Goal: Navigation & Orientation: Find specific page/section

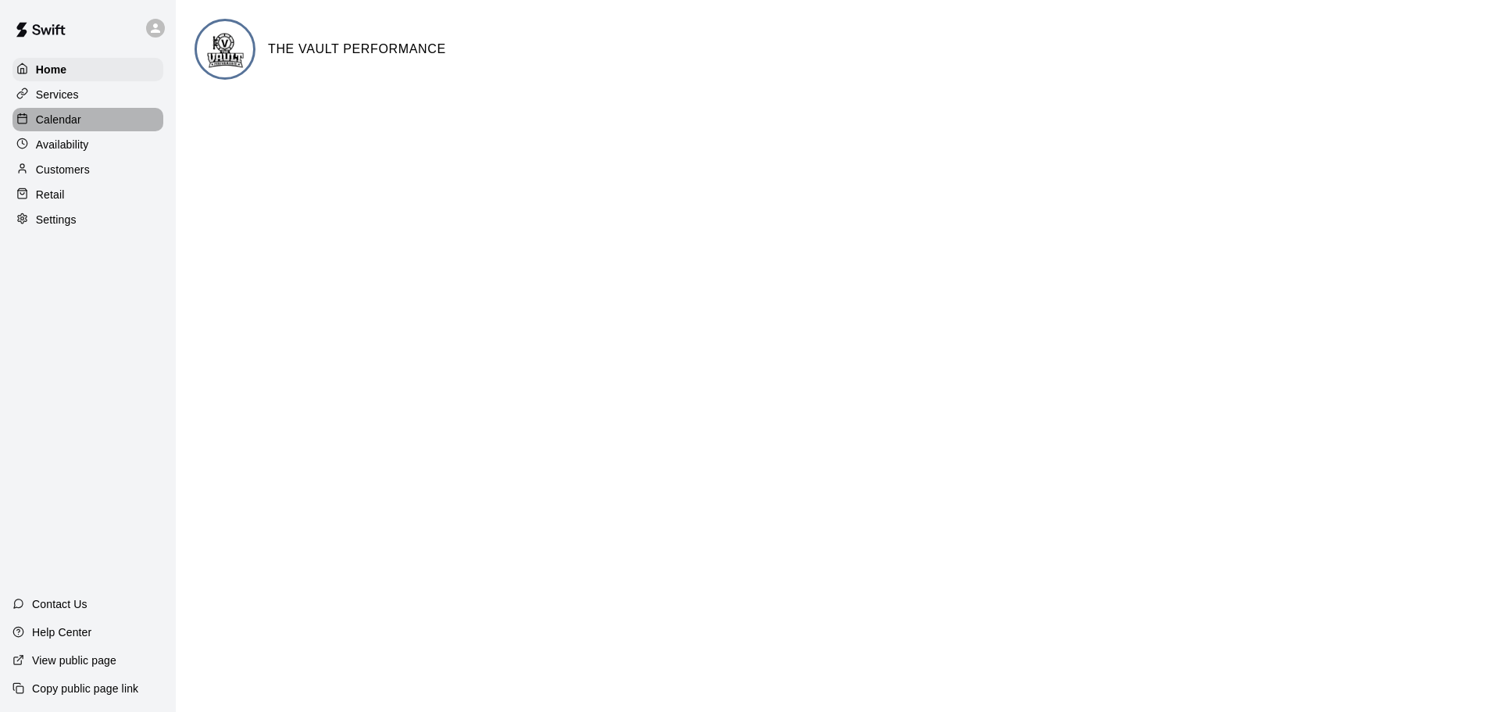
click at [98, 127] on div "Calendar" at bounding box center [87, 119] width 151 height 23
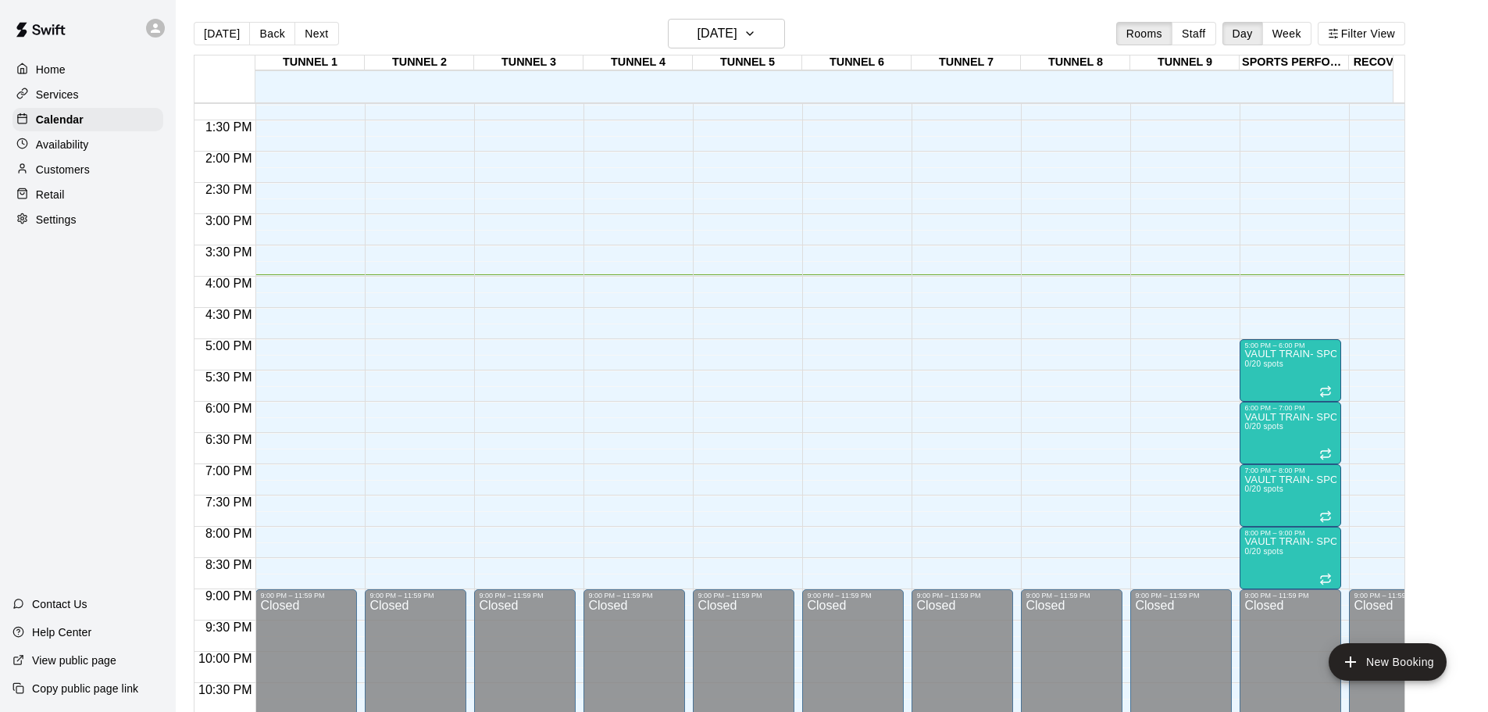
scroll to position [887, 0]
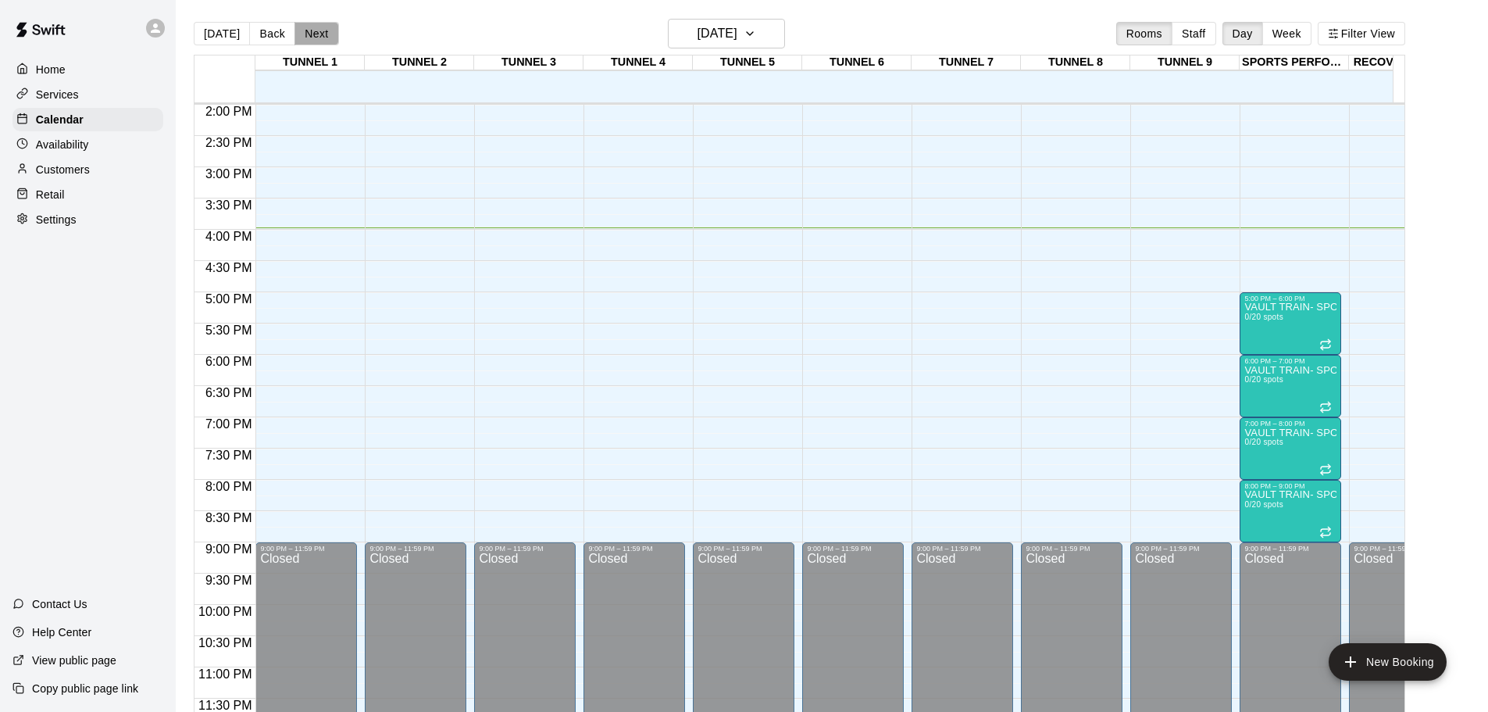
click at [325, 31] on button "Next" at bounding box center [317, 33] width 44 height 23
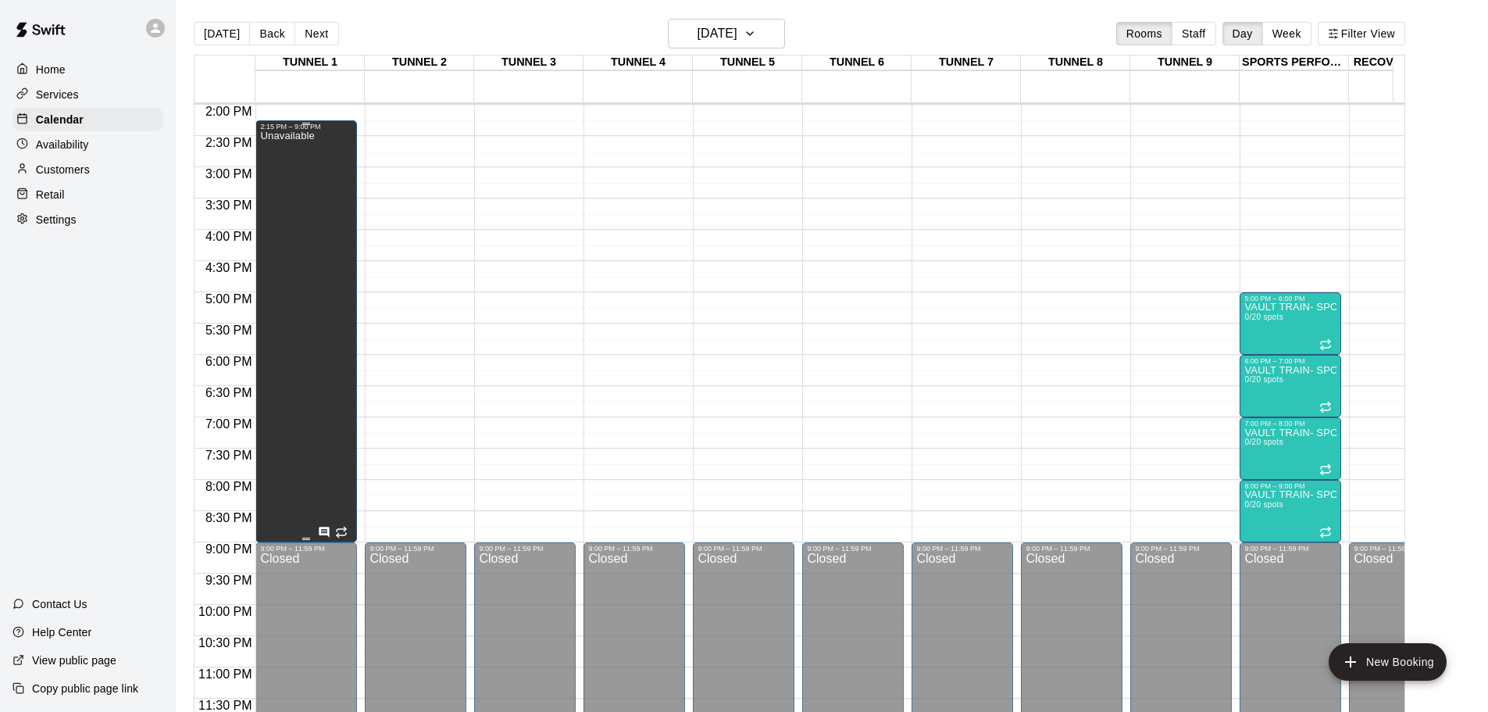
click at [328, 527] on icon "Has notes" at bounding box center [325, 532] width 10 height 10
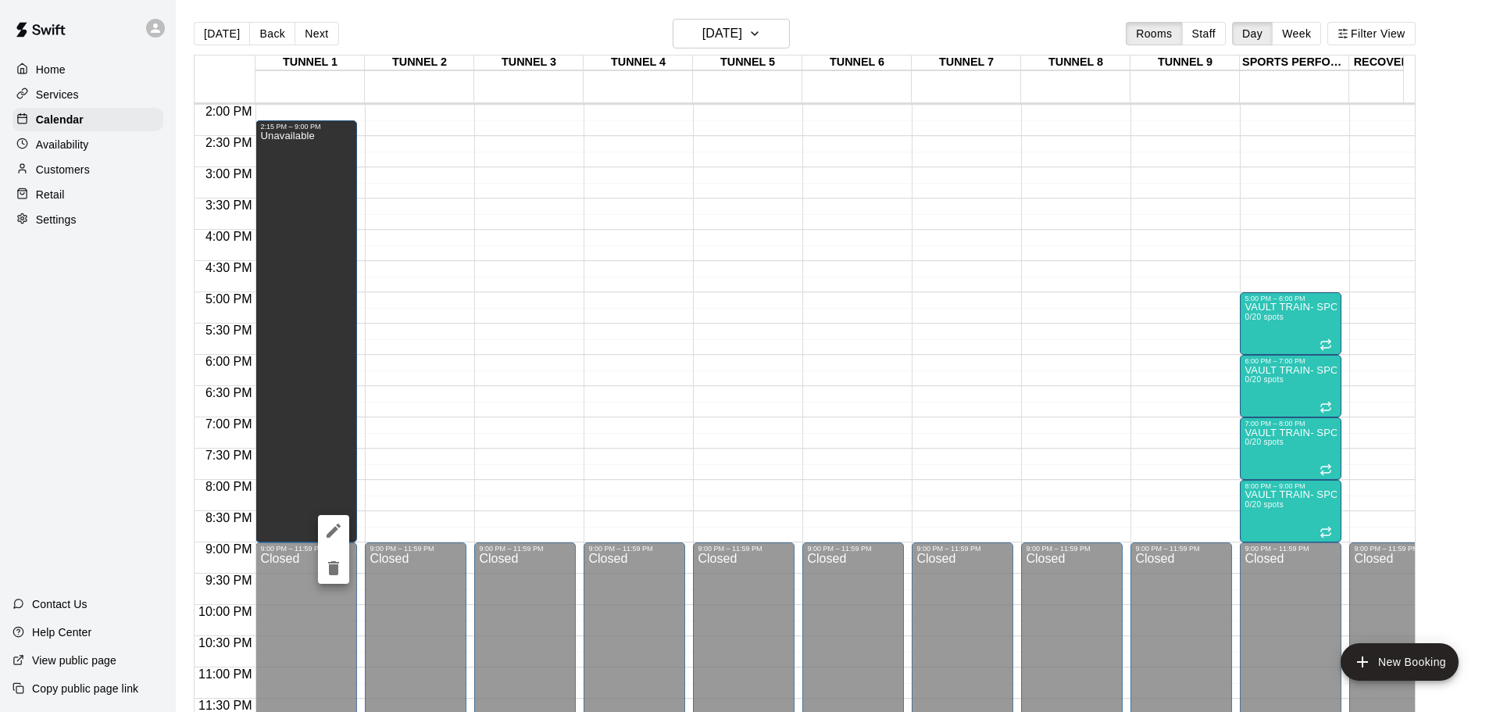
click at [445, 451] on div at bounding box center [750, 356] width 1500 height 712
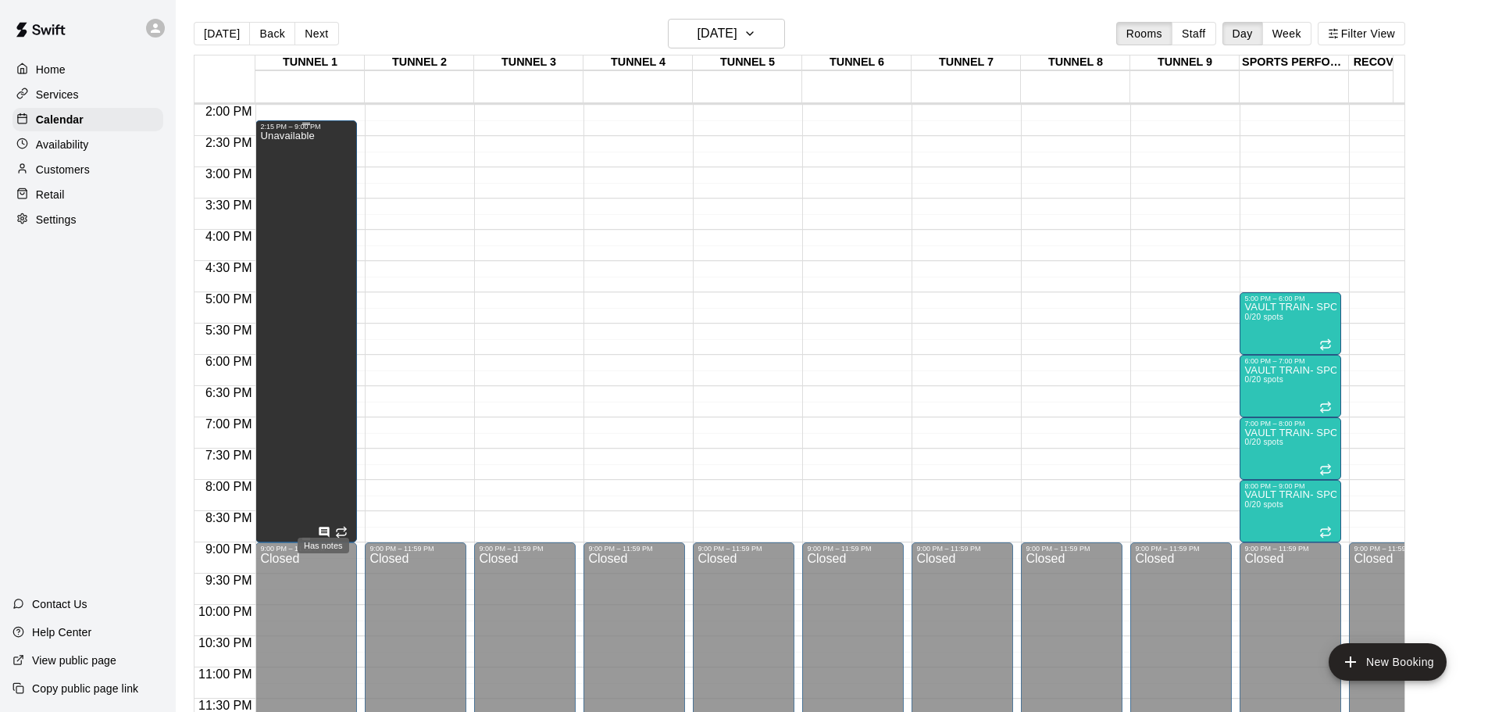
click at [322, 527] on icon "Has notes" at bounding box center [325, 532] width 10 height 10
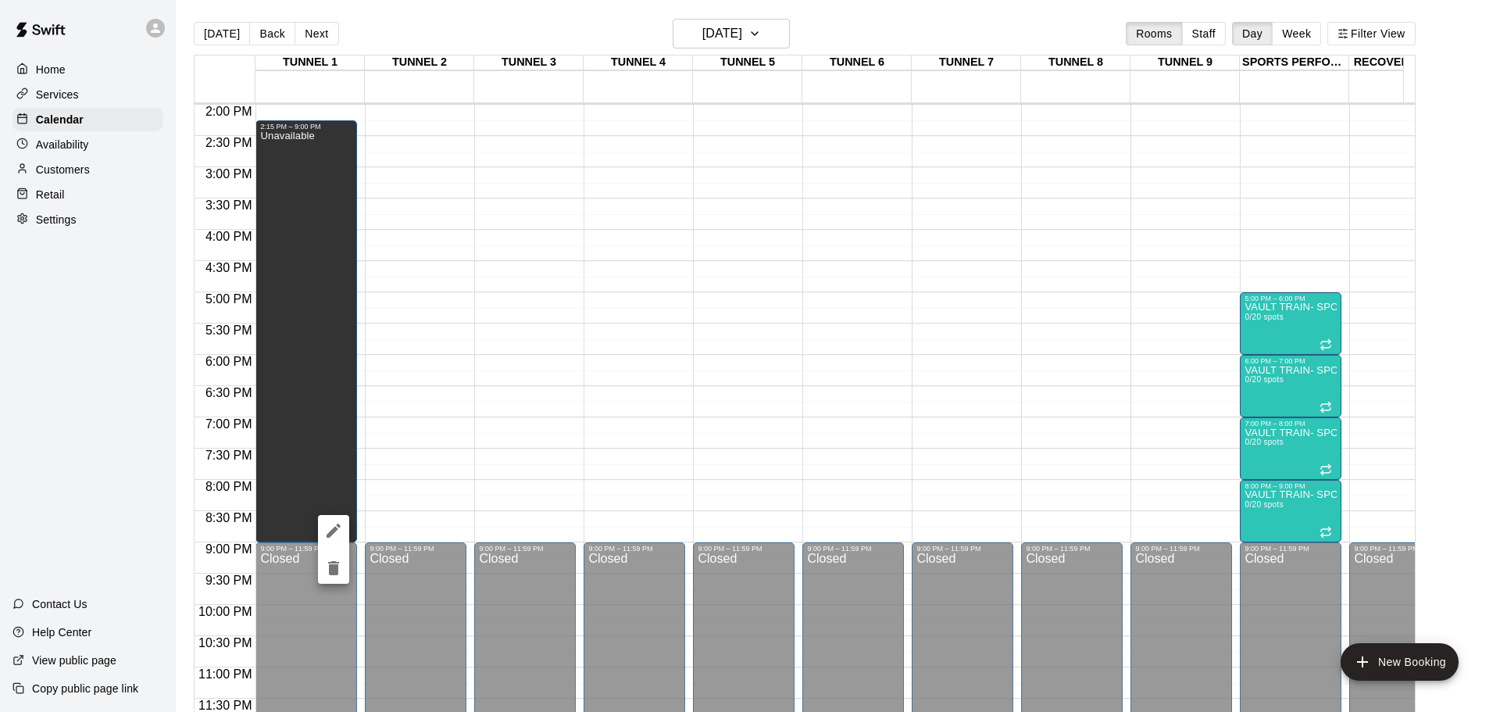
click at [462, 423] on div at bounding box center [750, 356] width 1500 height 712
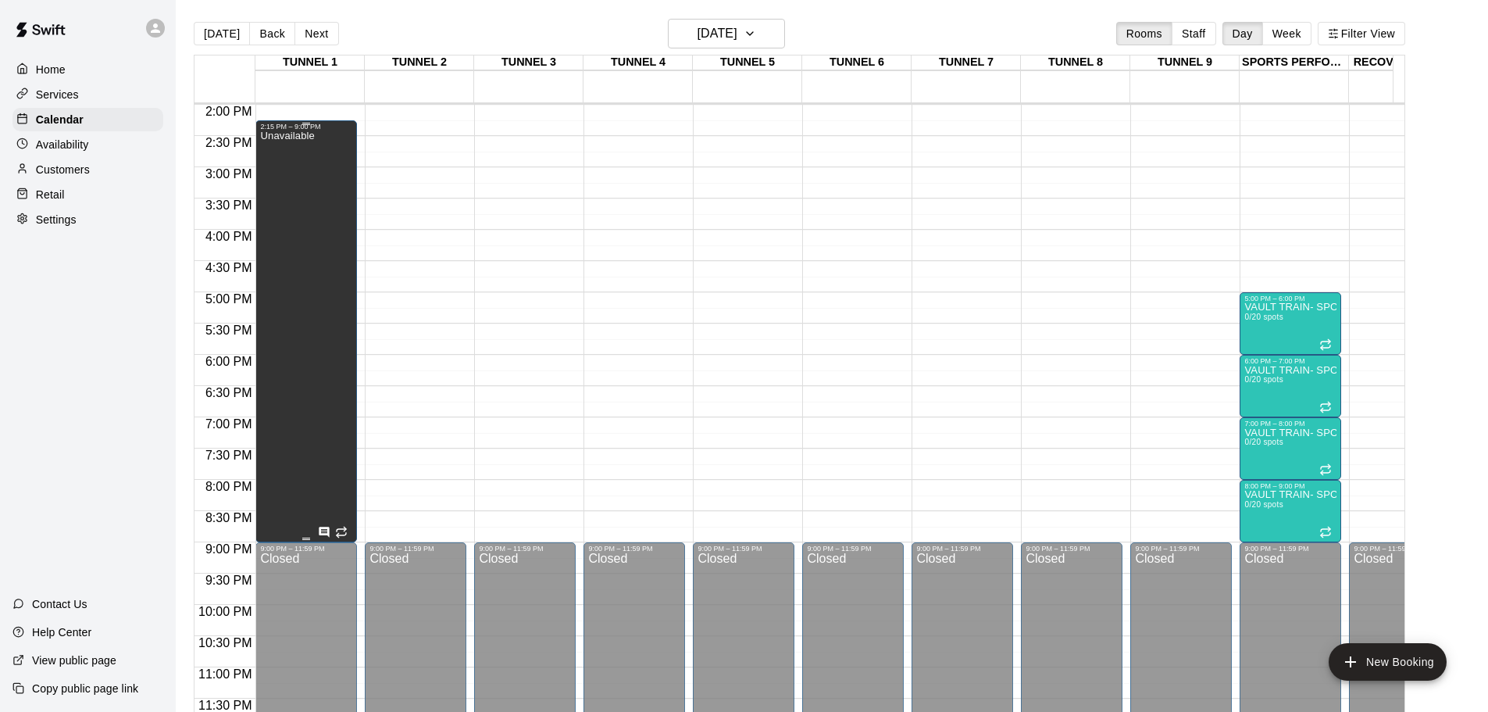
click at [295, 339] on div "Unavailable" at bounding box center [287, 486] width 54 height 712
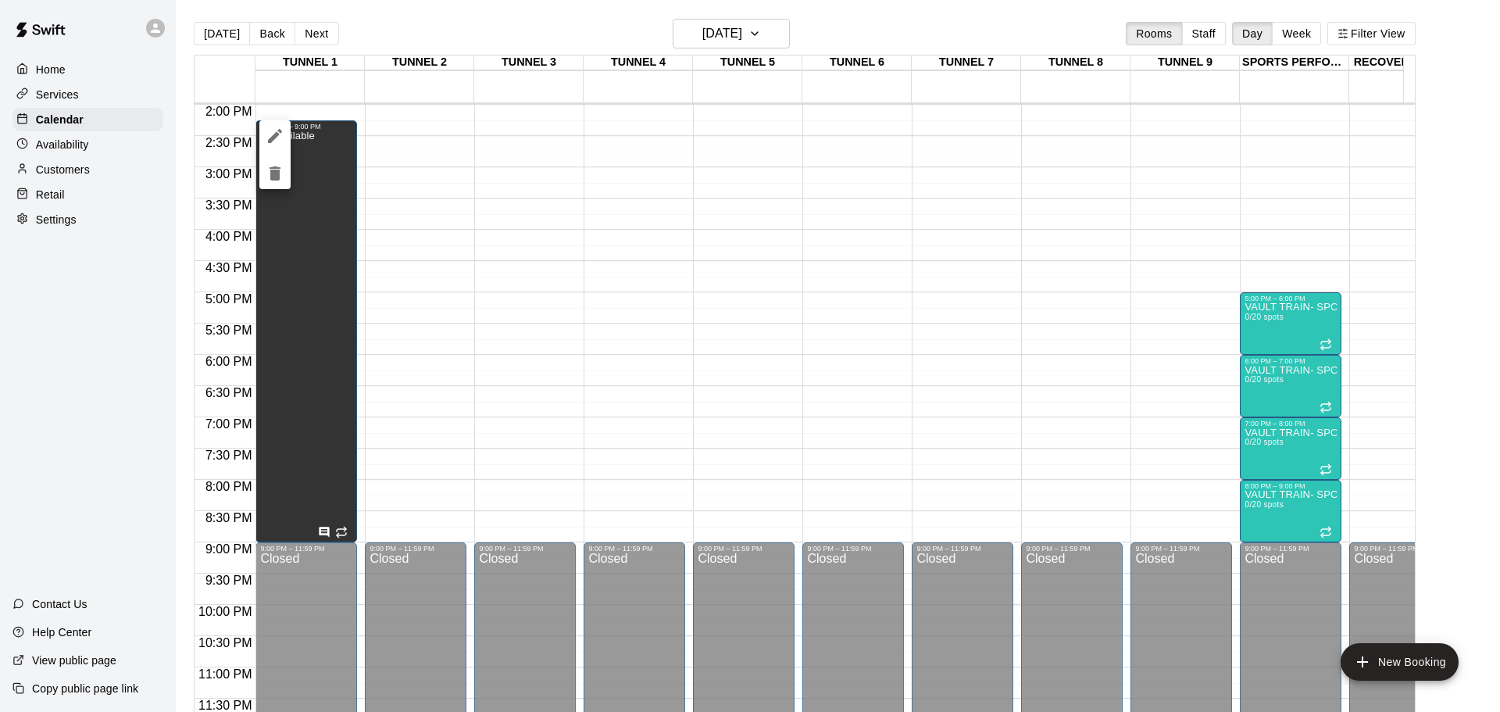
click at [314, 32] on div at bounding box center [750, 356] width 1500 height 712
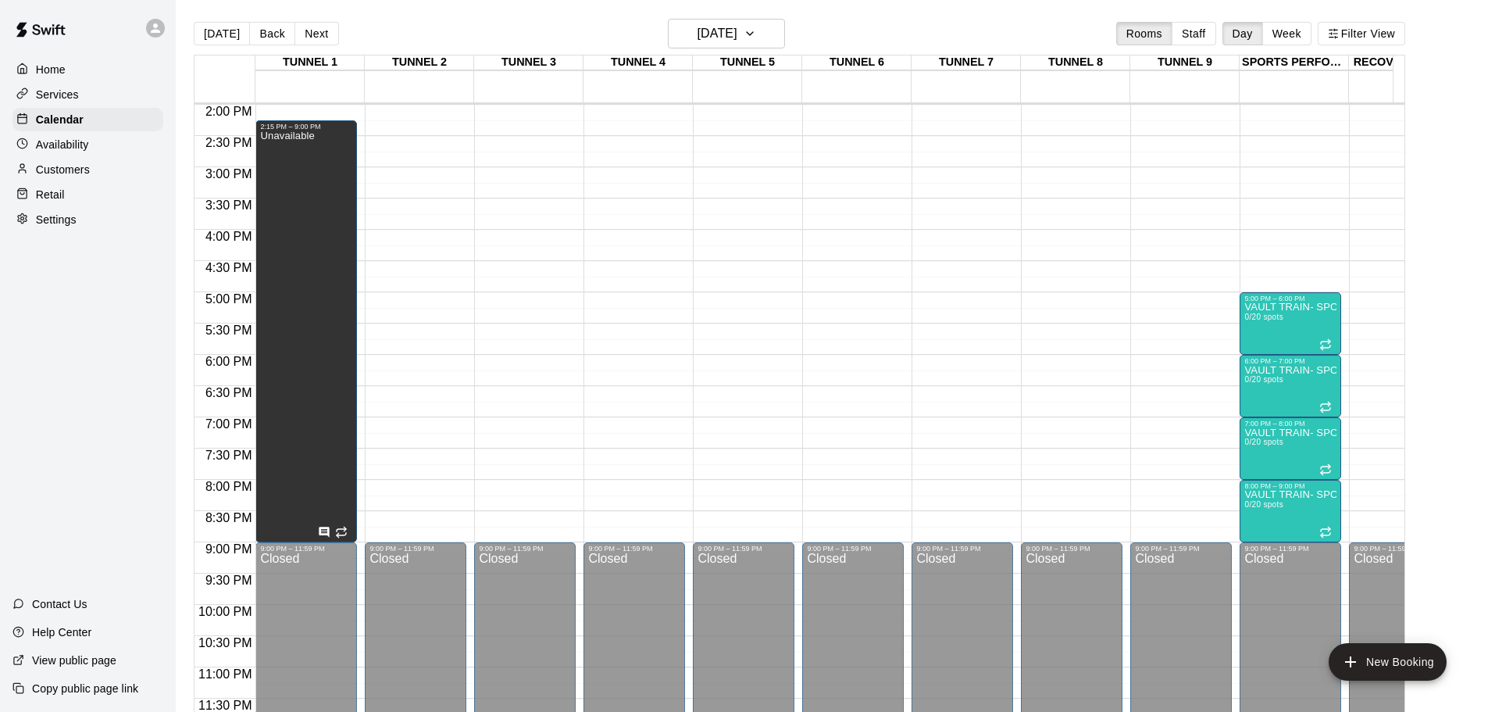
click at [314, 32] on button "Next" at bounding box center [317, 33] width 44 height 23
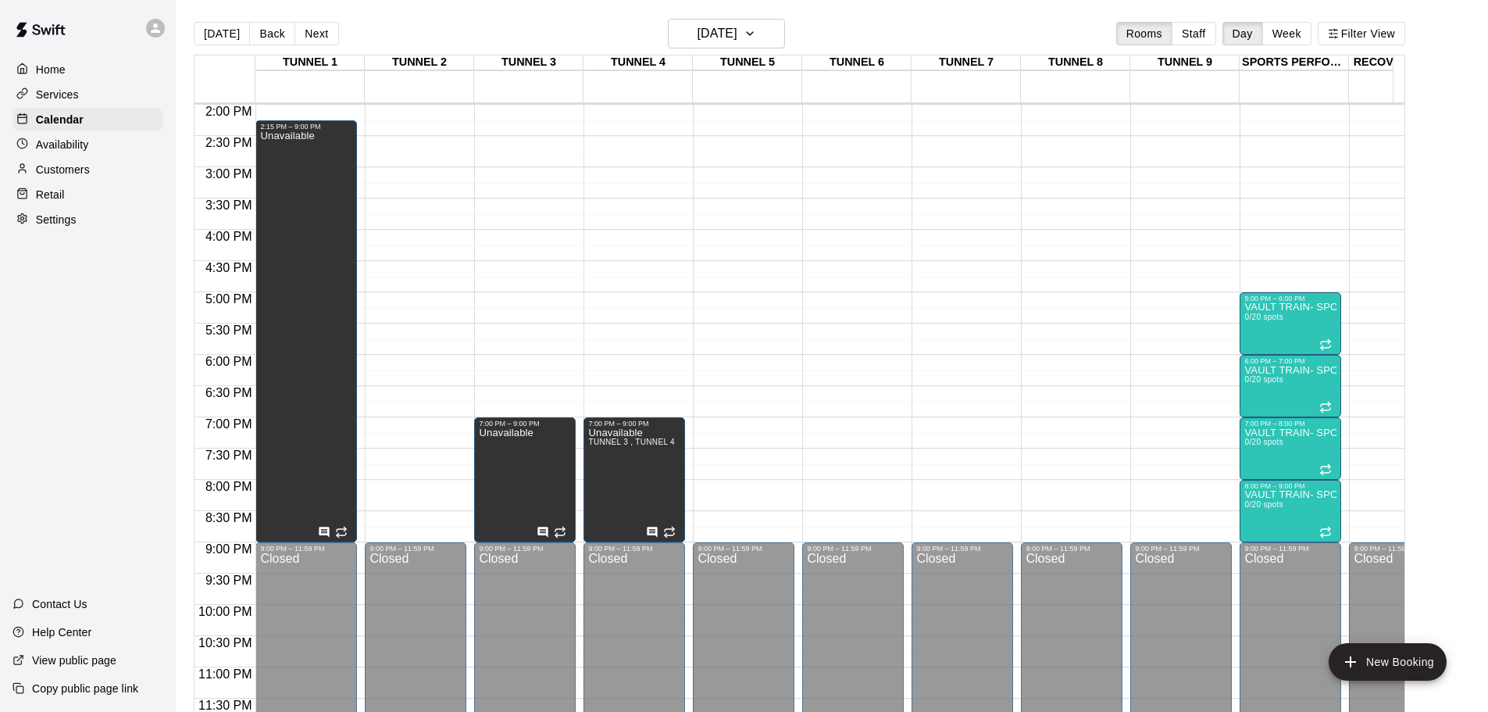
click at [314, 32] on button "Next" at bounding box center [317, 33] width 44 height 23
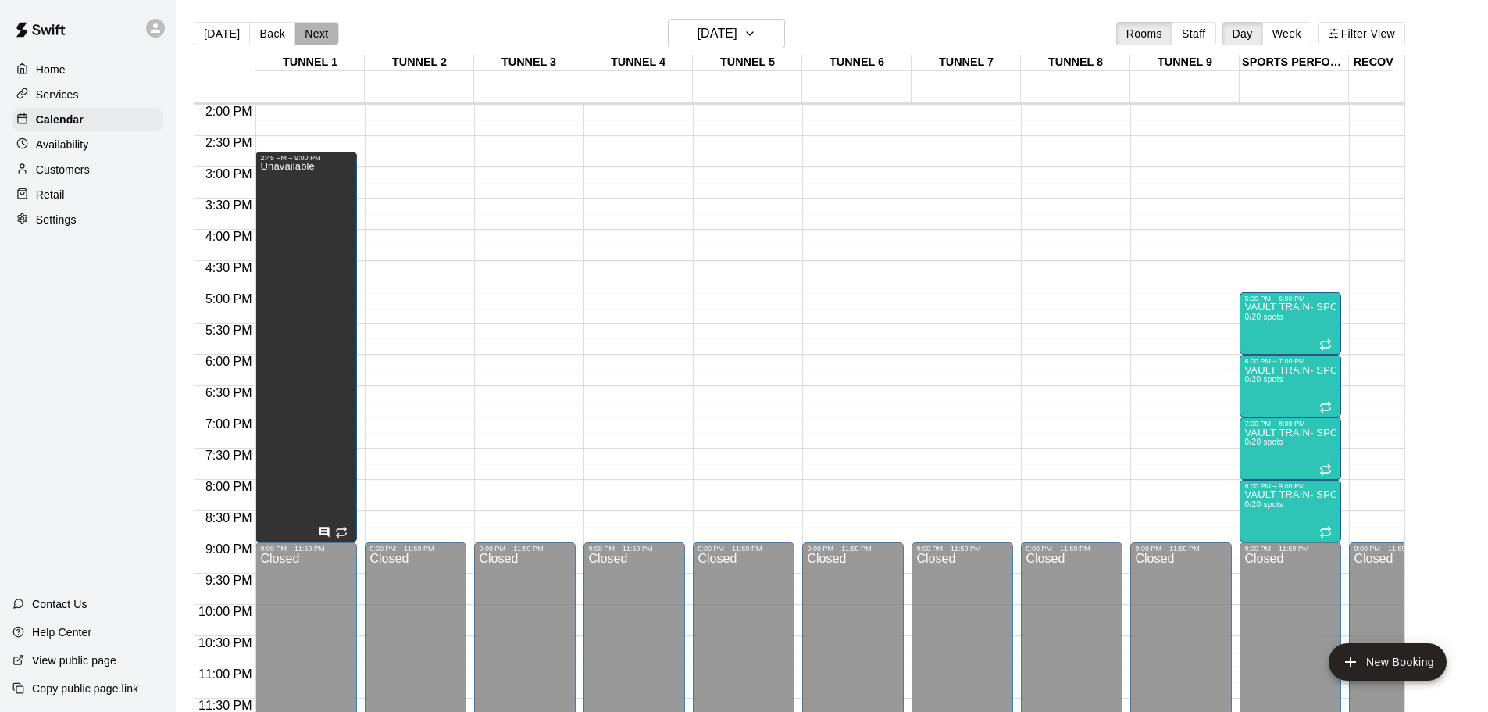
click at [314, 32] on button "Next" at bounding box center [317, 33] width 44 height 23
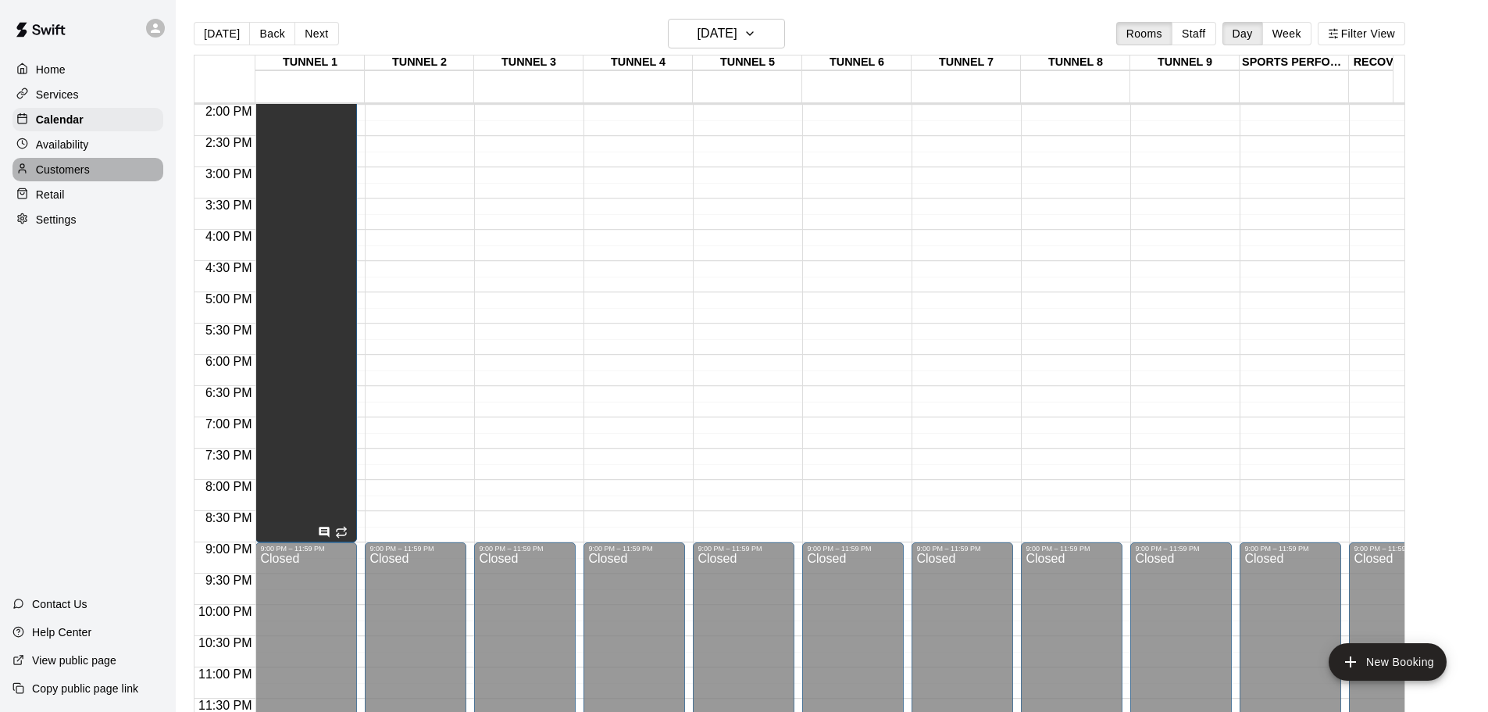
click at [91, 179] on div "Customers" at bounding box center [87, 169] width 151 height 23
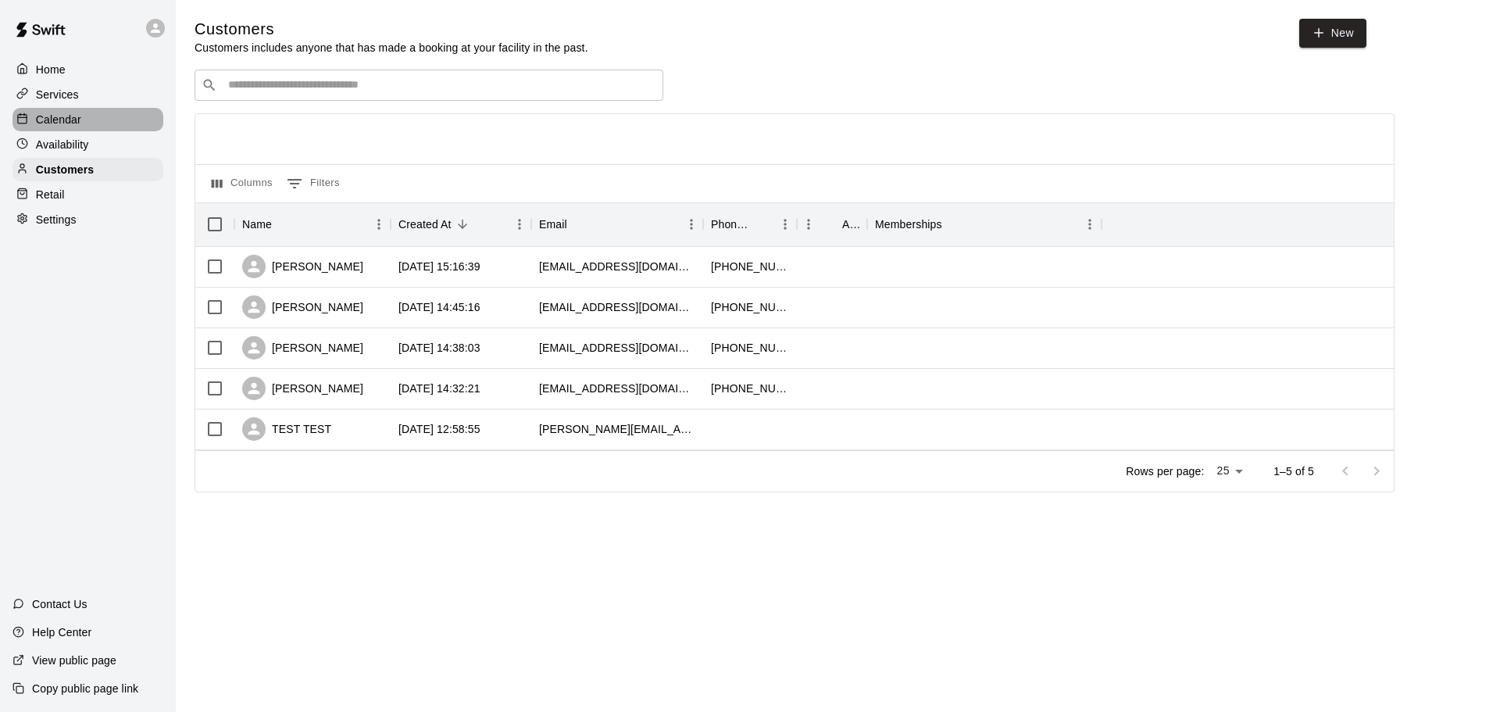
click at [102, 114] on div "Calendar" at bounding box center [87, 119] width 151 height 23
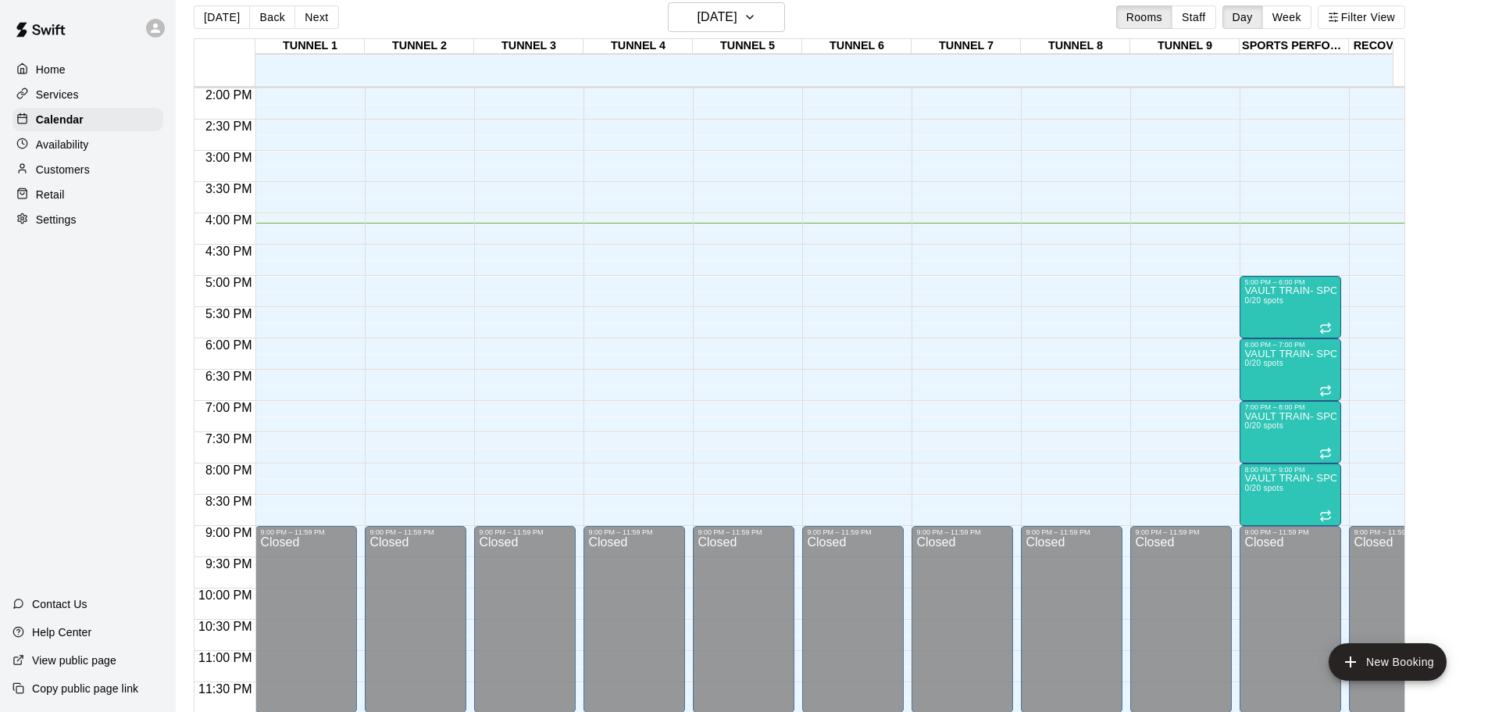
scroll to position [25, 0]
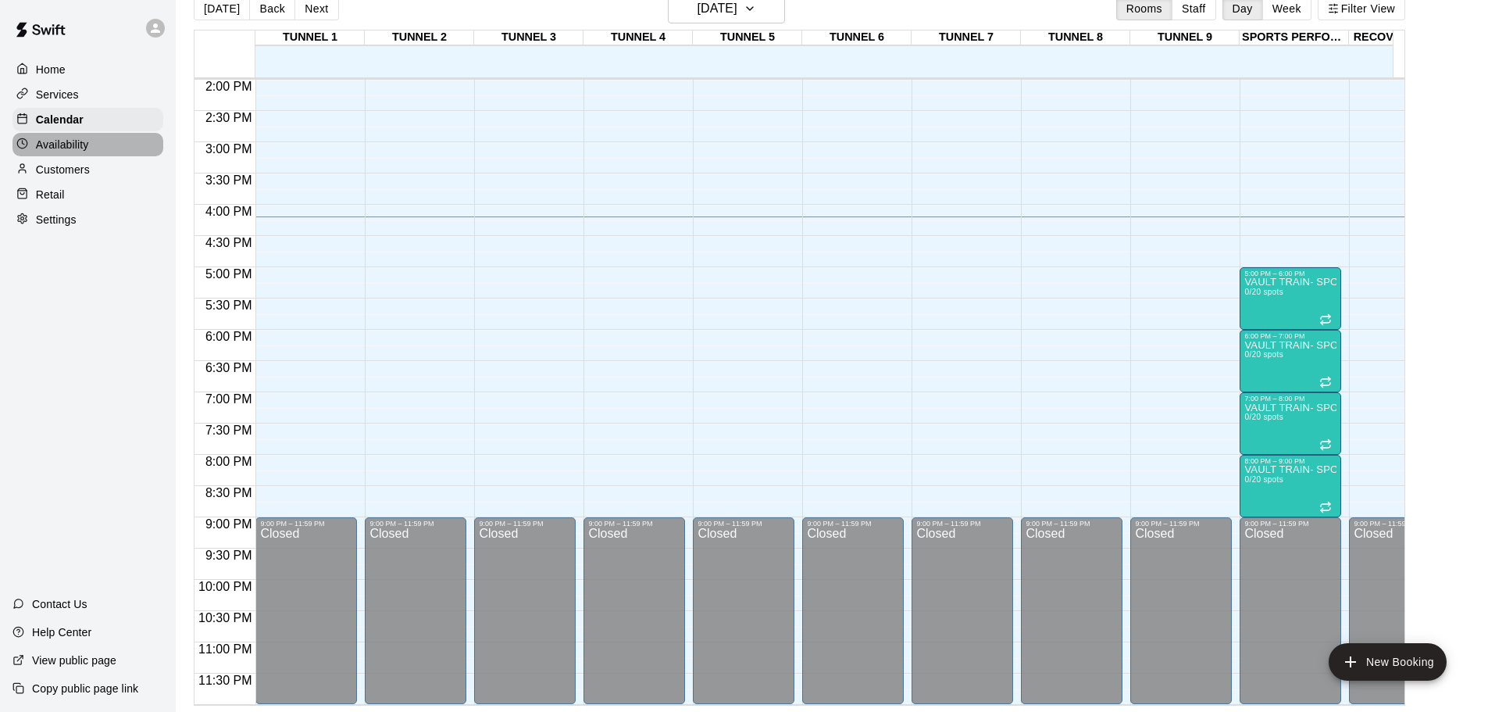
click at [31, 152] on div at bounding box center [26, 144] width 20 height 15
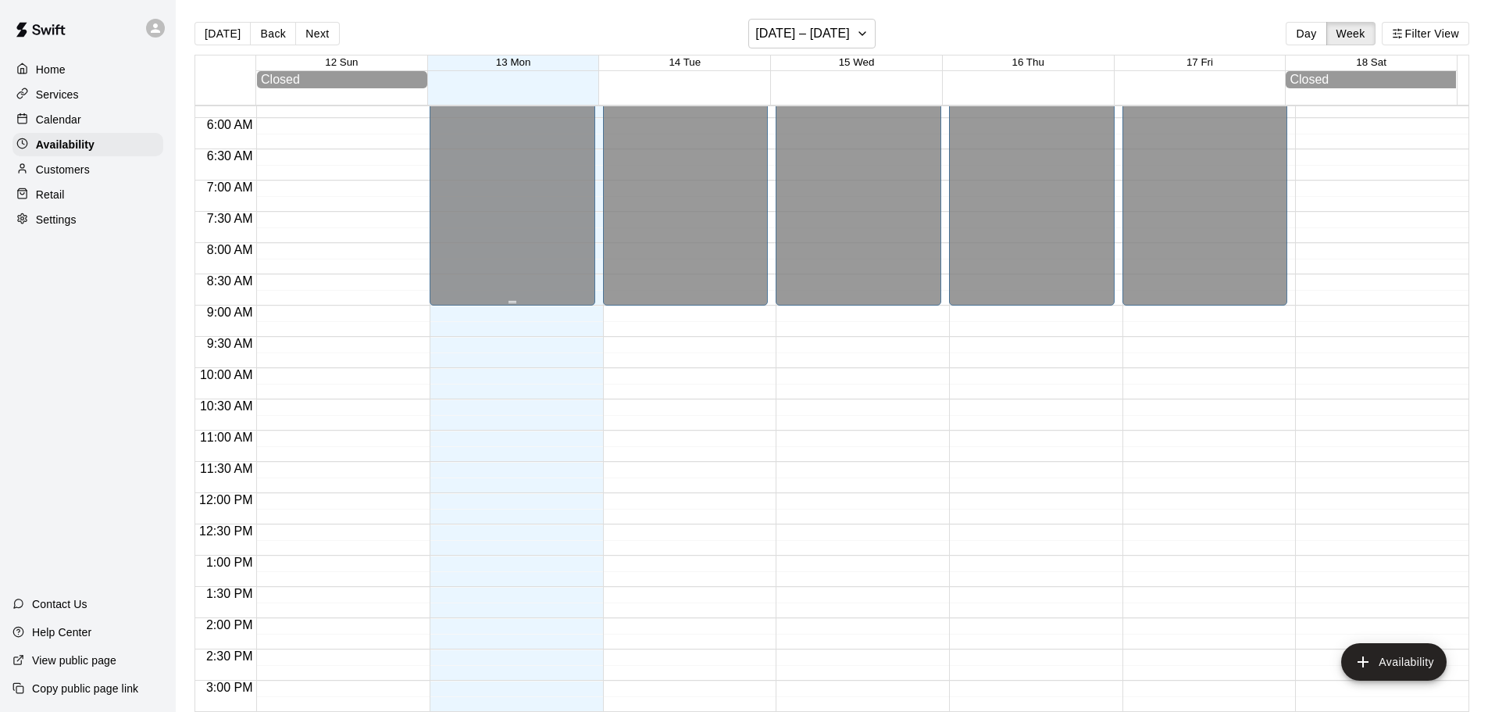
scroll to position [391, 0]
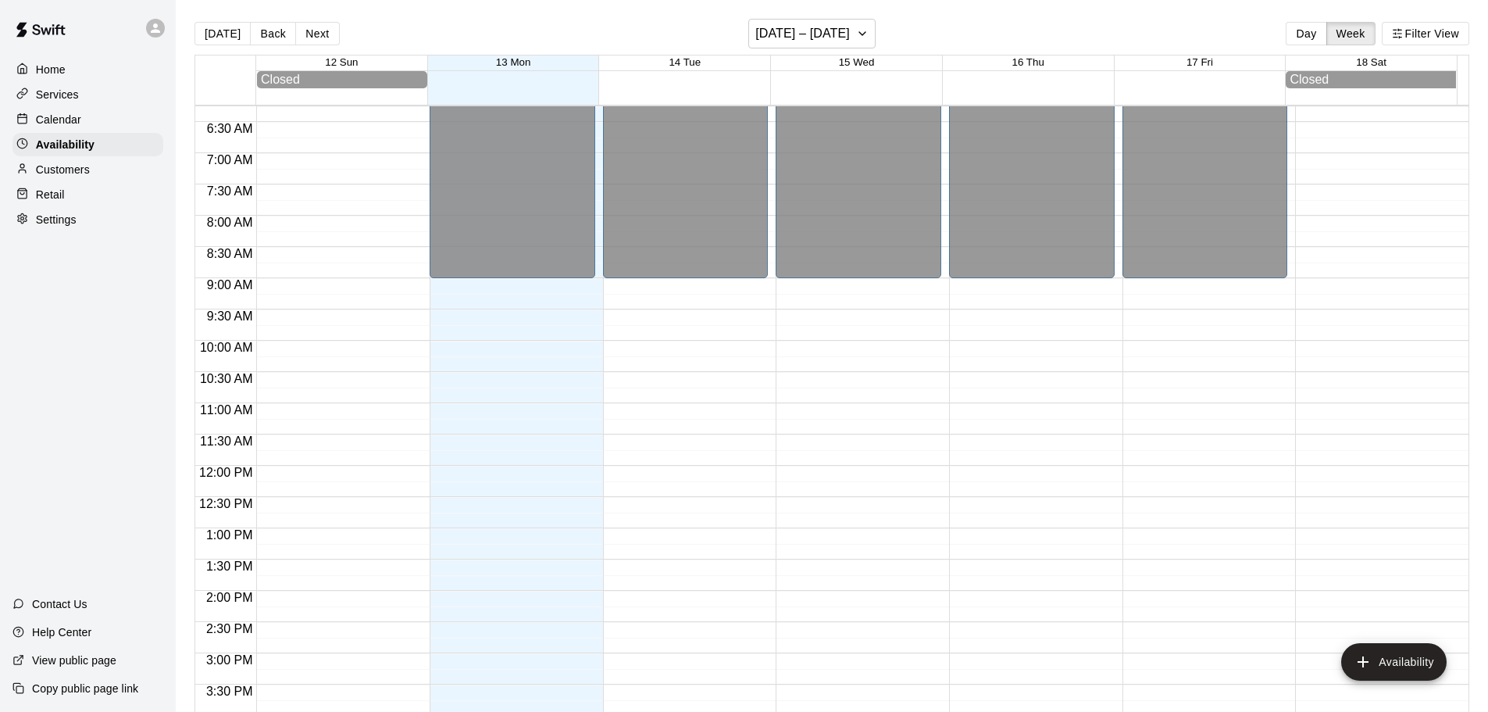
click at [122, 102] on div "Services" at bounding box center [87, 94] width 151 height 23
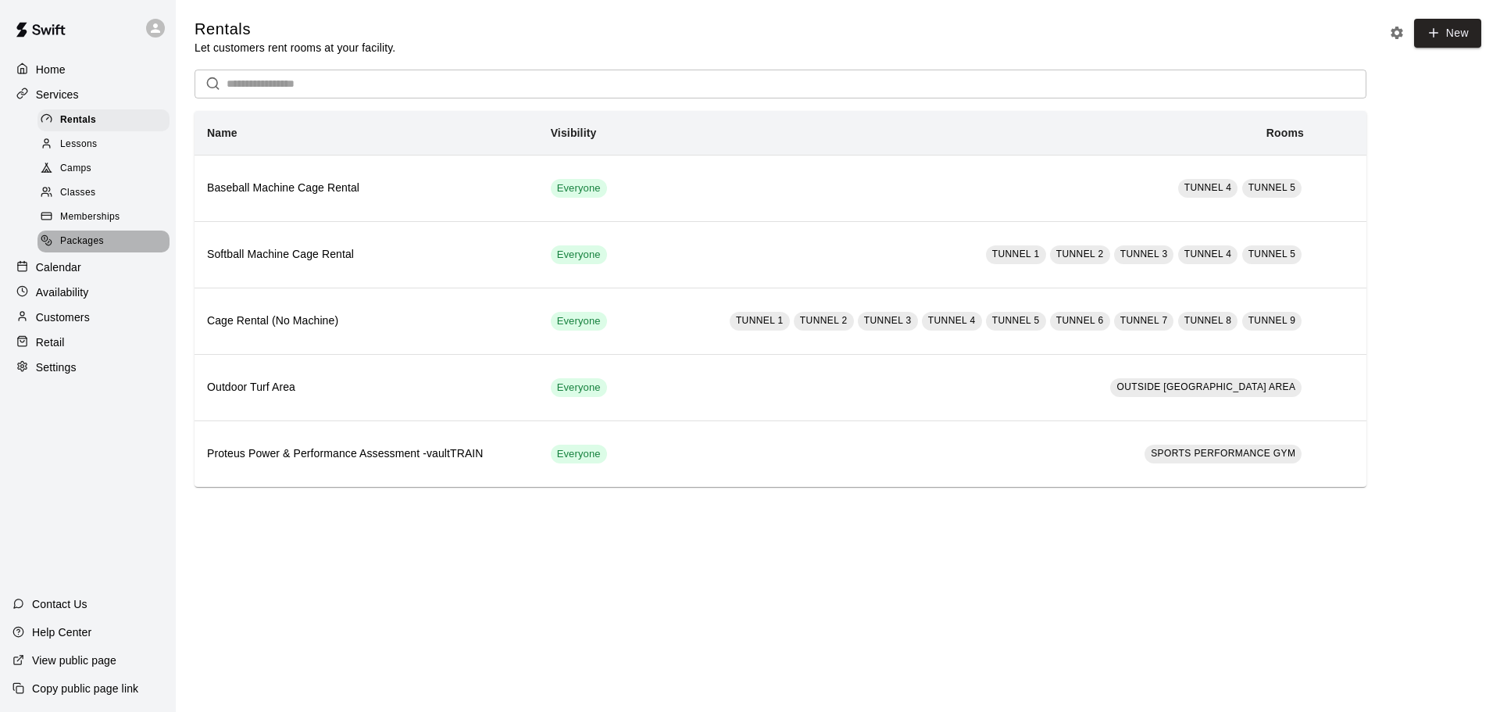
click at [152, 246] on div "Packages" at bounding box center [103, 241] width 132 height 22
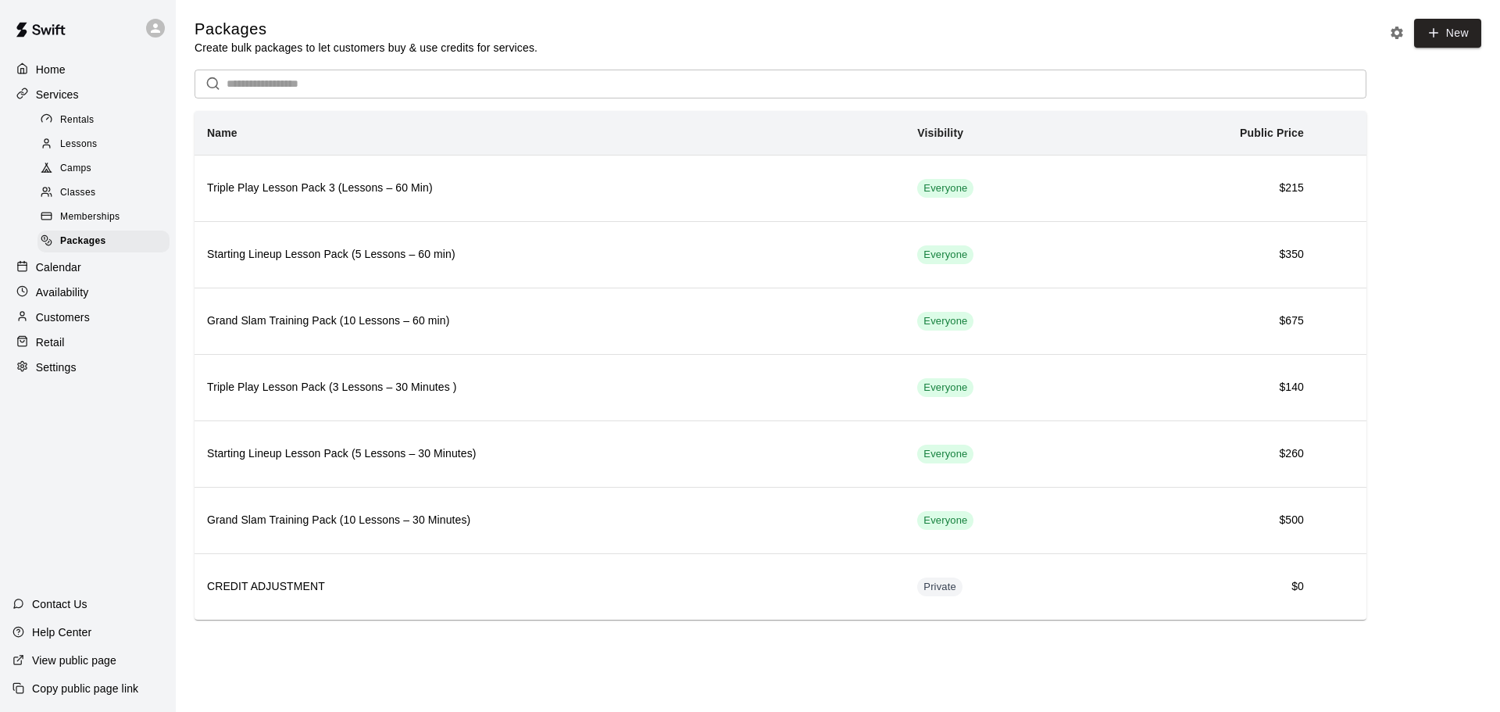
click at [118, 220] on span "Memberships" at bounding box center [89, 217] width 59 height 16
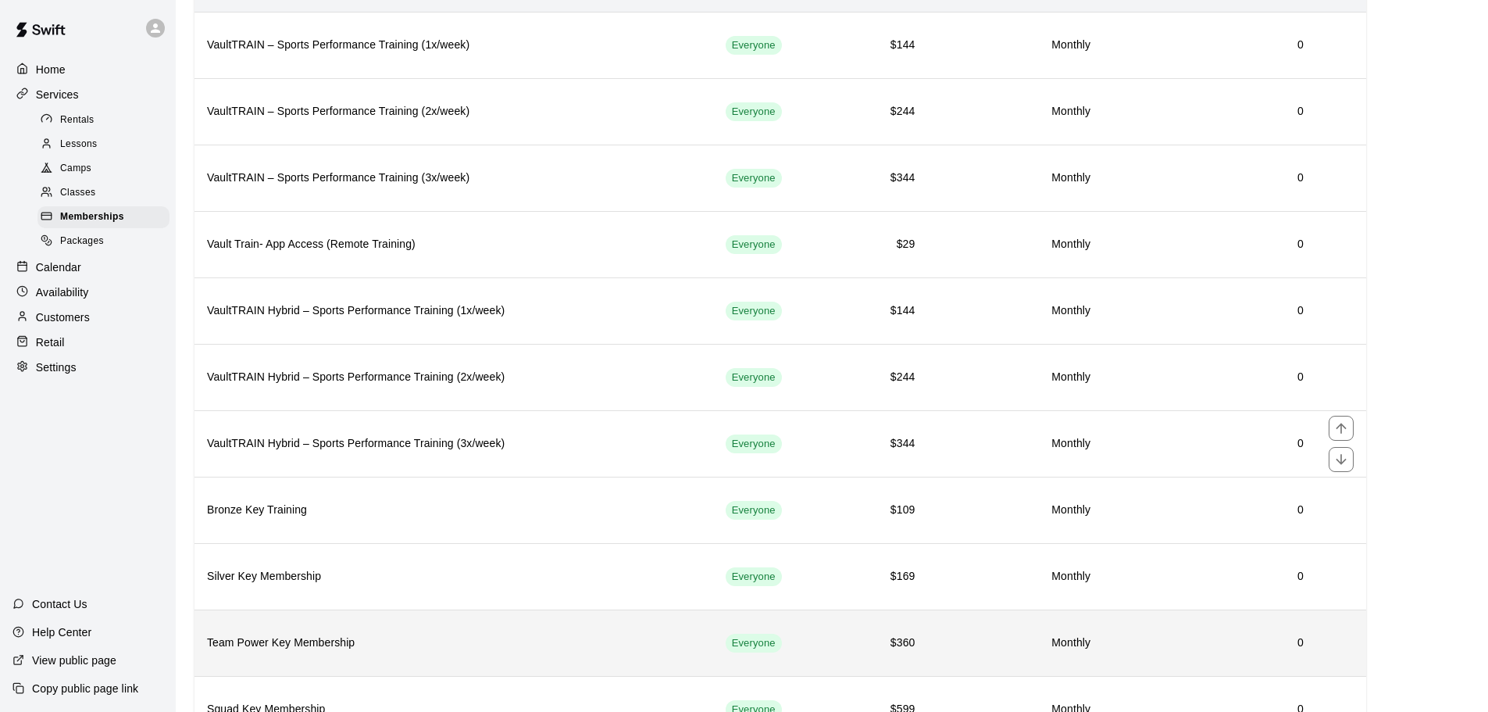
scroll to position [220, 0]
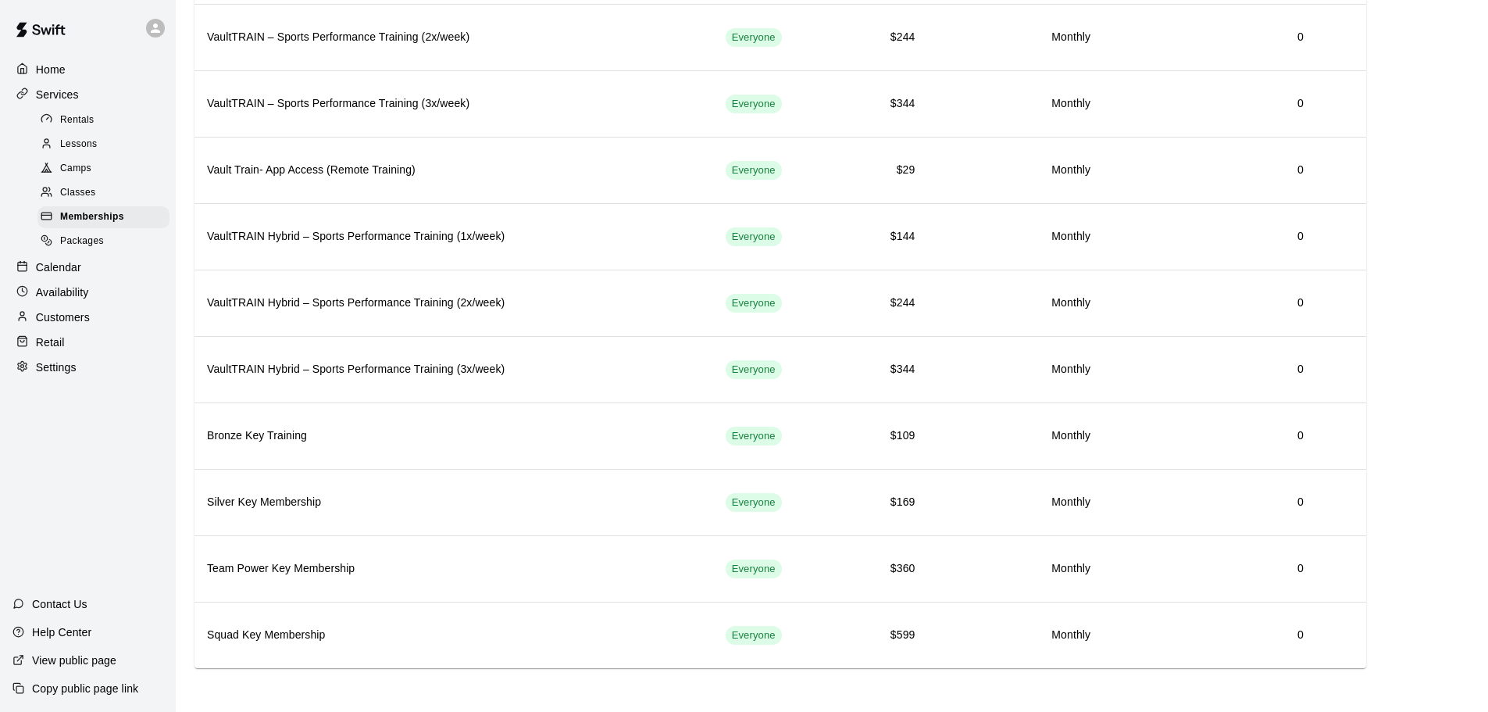
click at [127, 239] on div "Packages" at bounding box center [103, 241] width 132 height 22
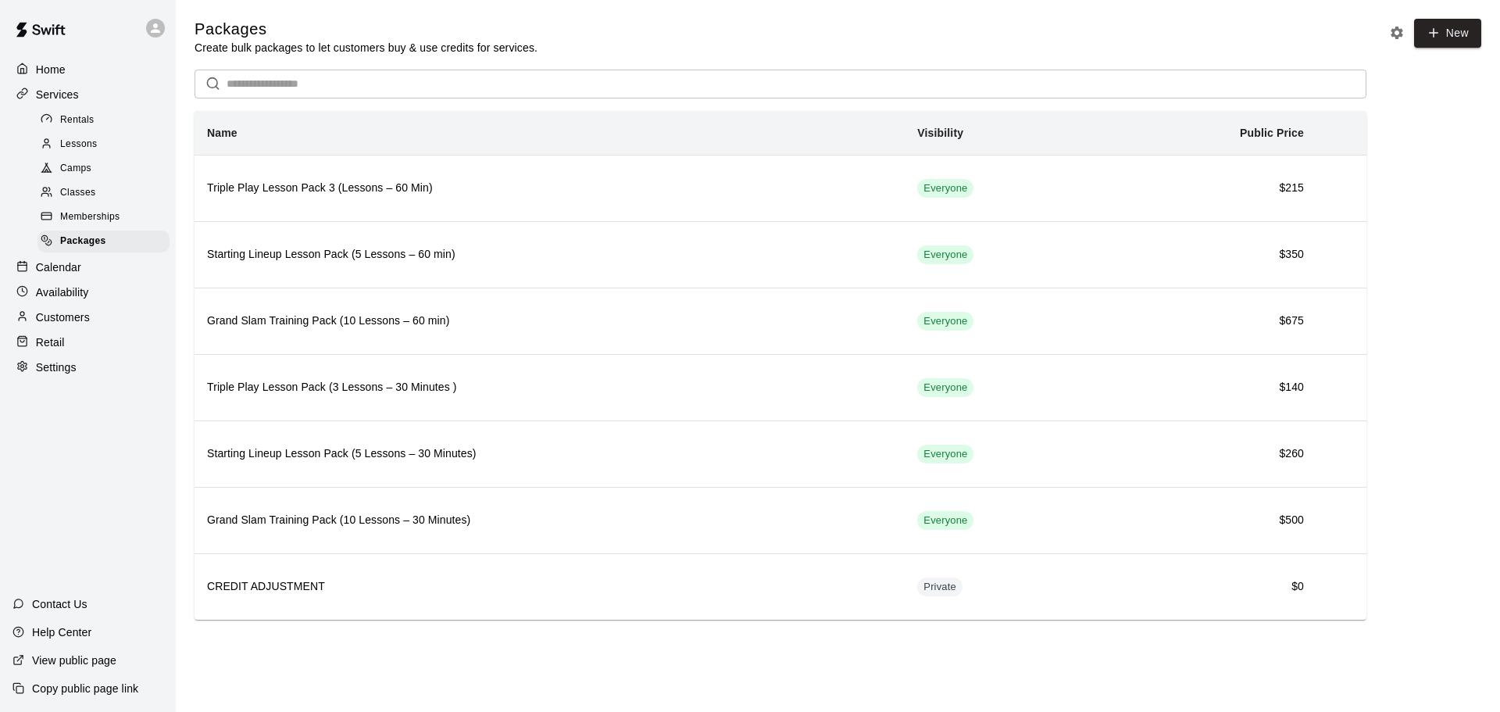
click at [66, 223] on span "Memberships" at bounding box center [89, 217] width 59 height 16
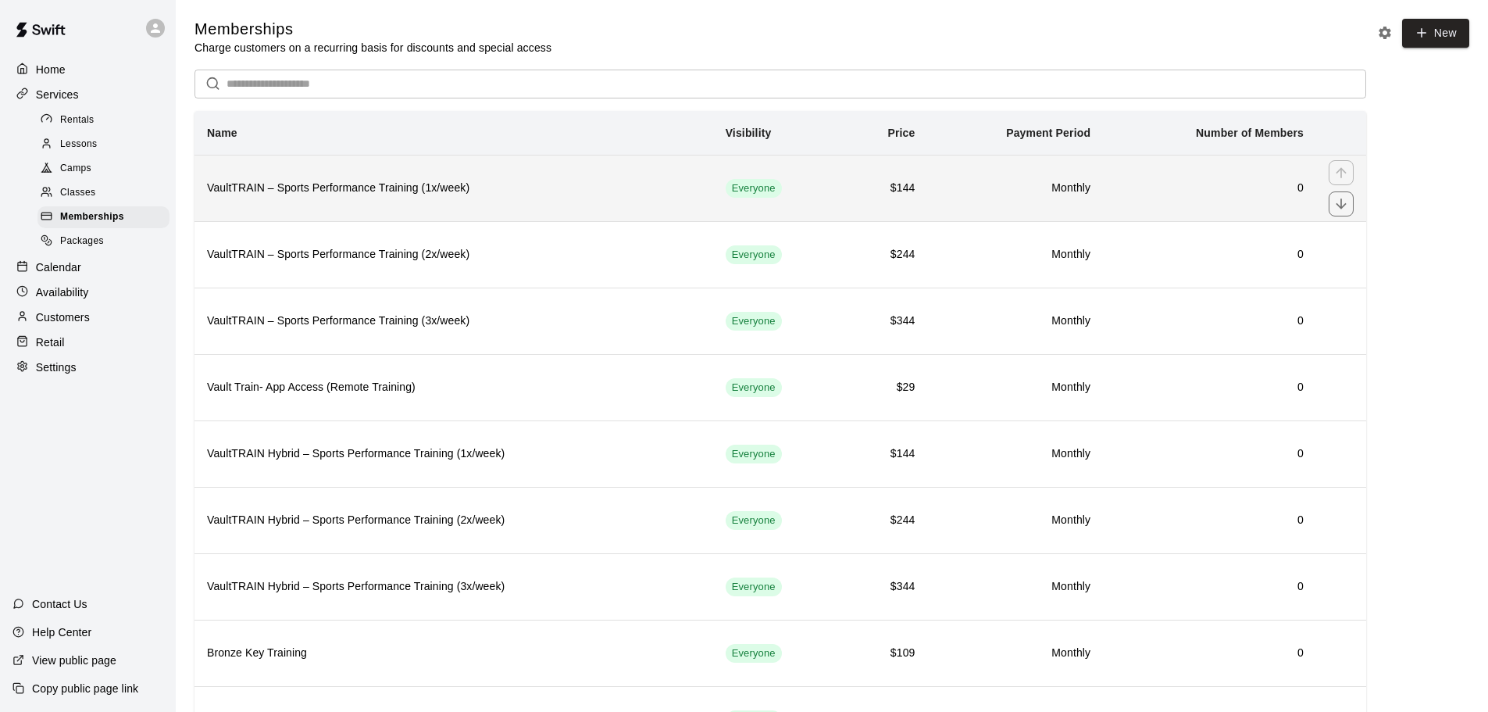
click at [479, 208] on th "VaultTRAIN – Sports Performance Training (1x/week)" at bounding box center [454, 188] width 519 height 66
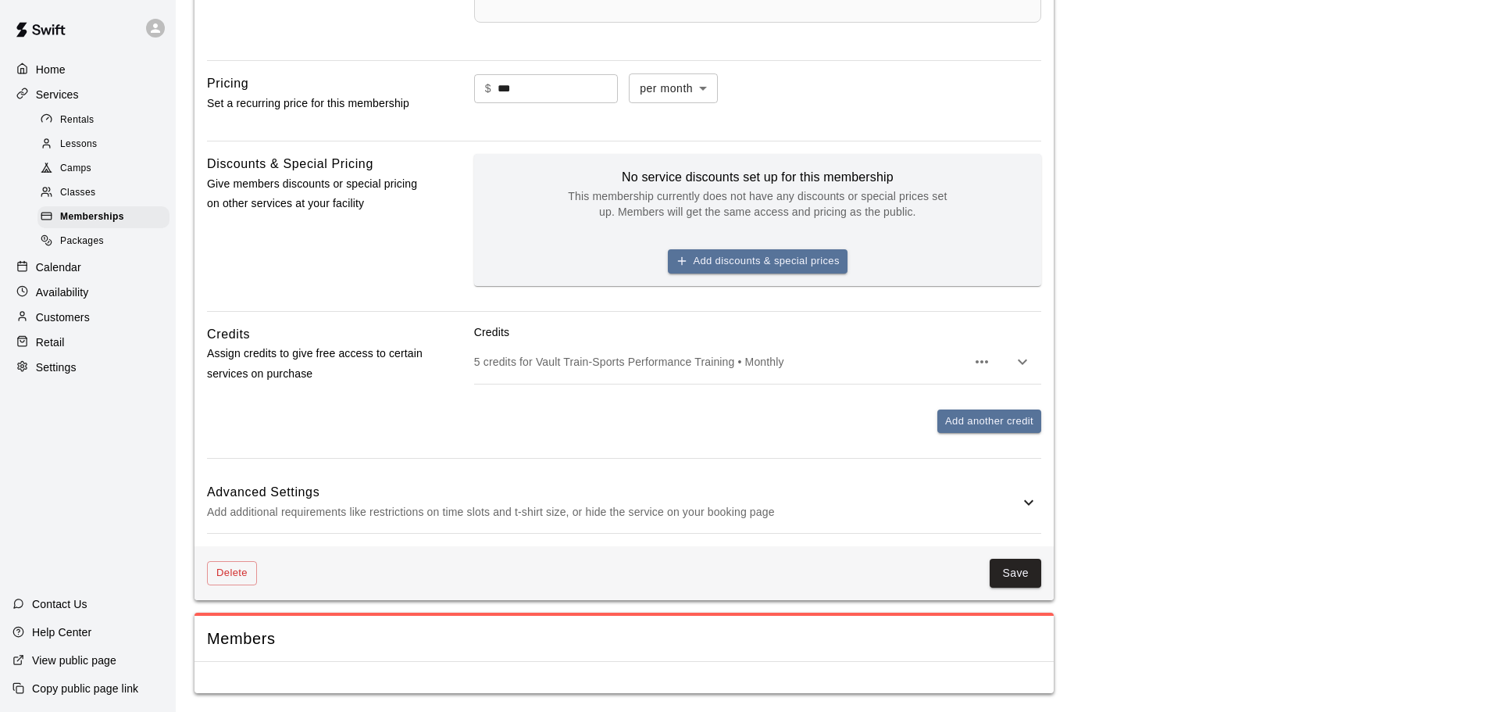
scroll to position [934, 0]
click at [85, 342] on div "Retail" at bounding box center [87, 341] width 151 height 23
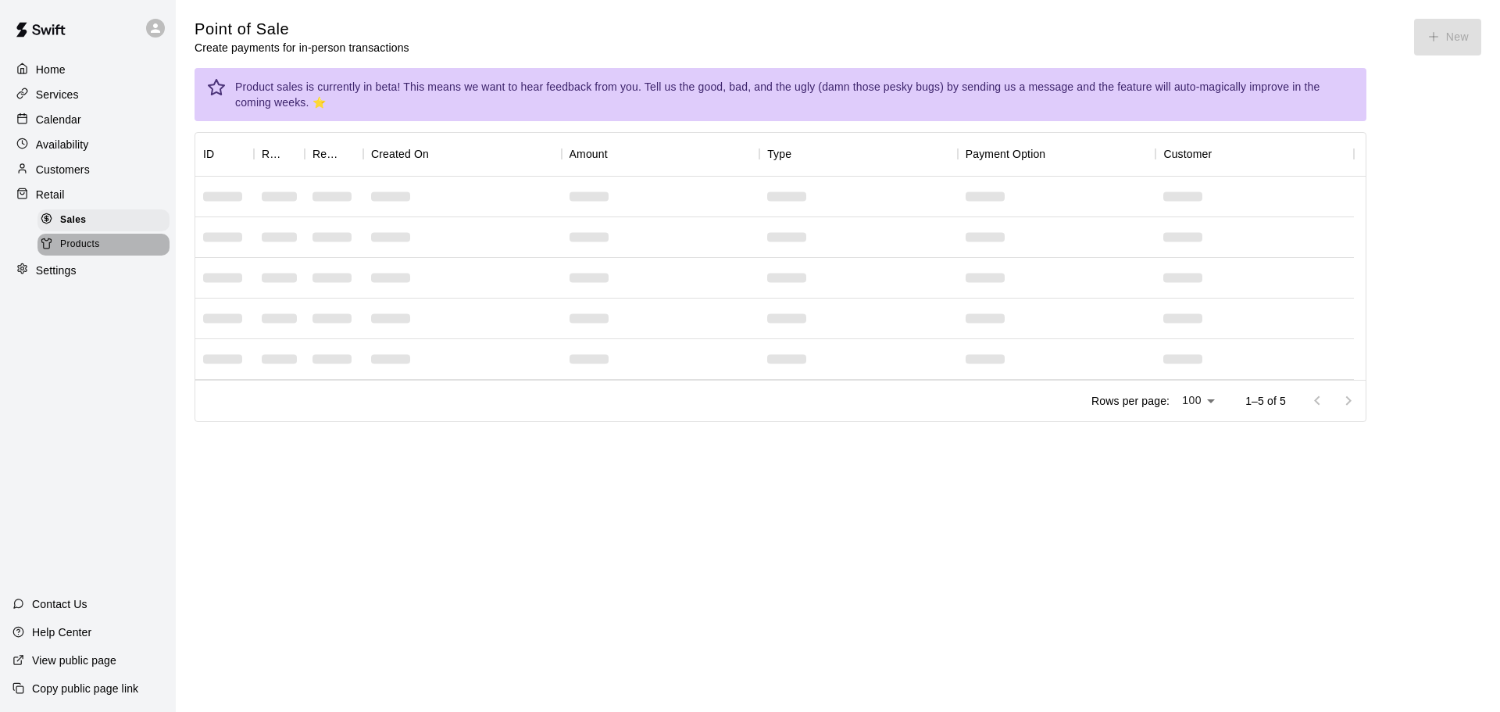
click at [66, 251] on span "Products" at bounding box center [80, 245] width 40 height 16
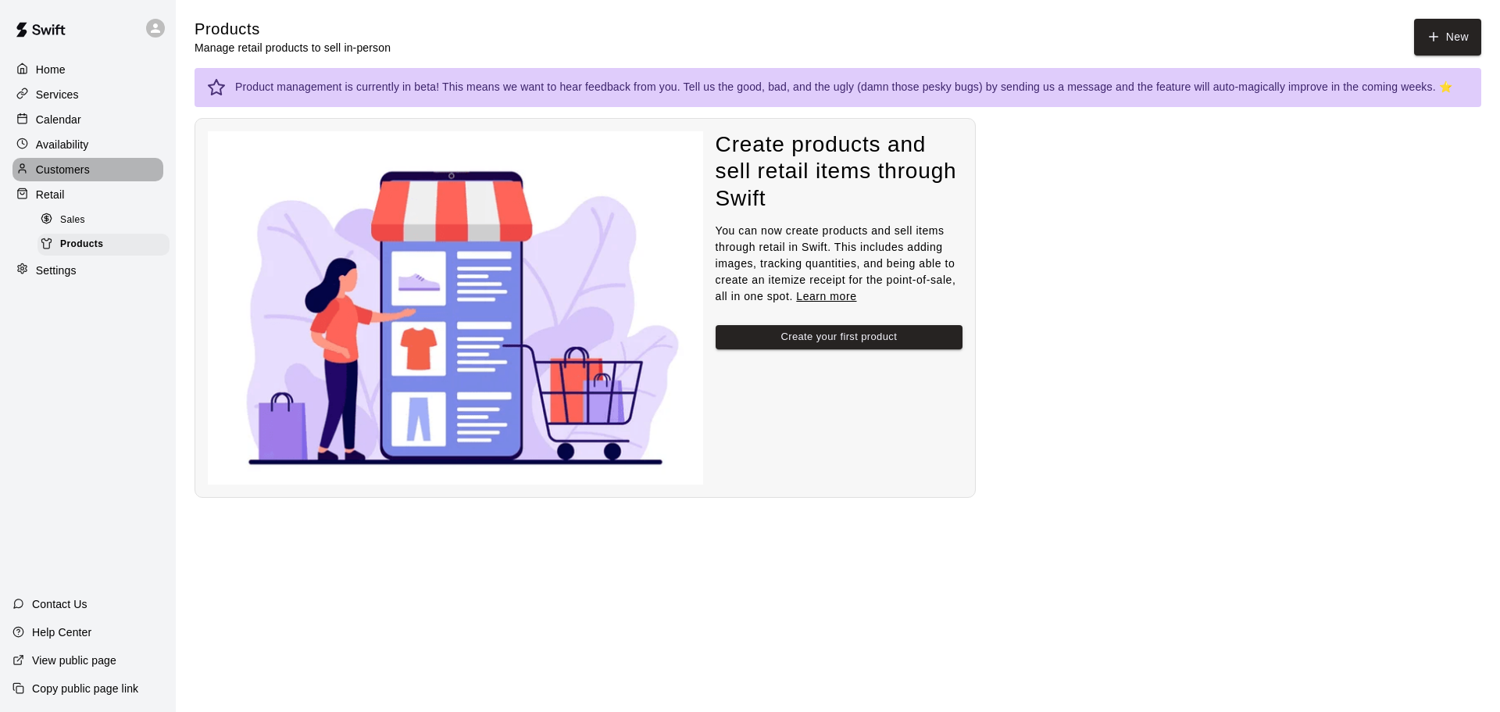
click at [83, 173] on p "Customers" at bounding box center [63, 170] width 54 height 16
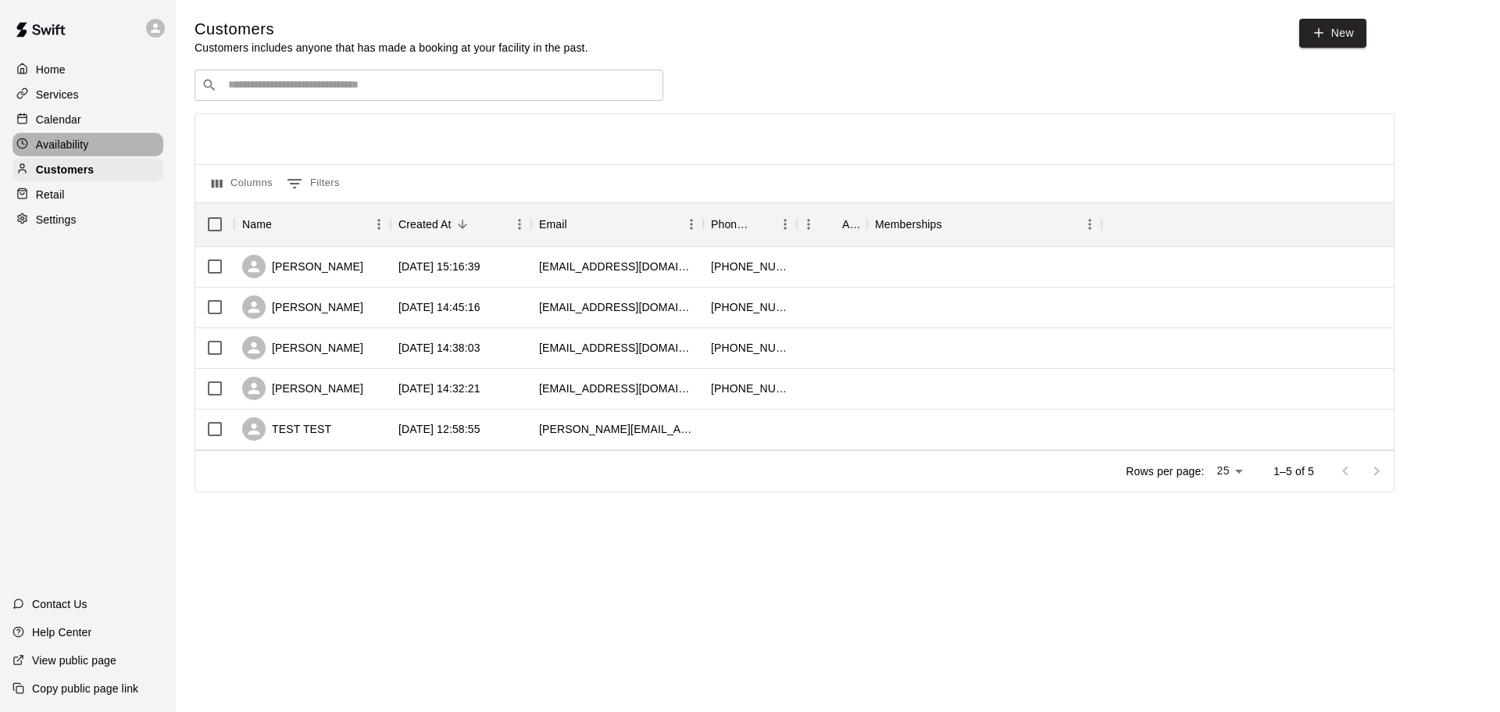
click at [121, 146] on div "Availability" at bounding box center [87, 144] width 151 height 23
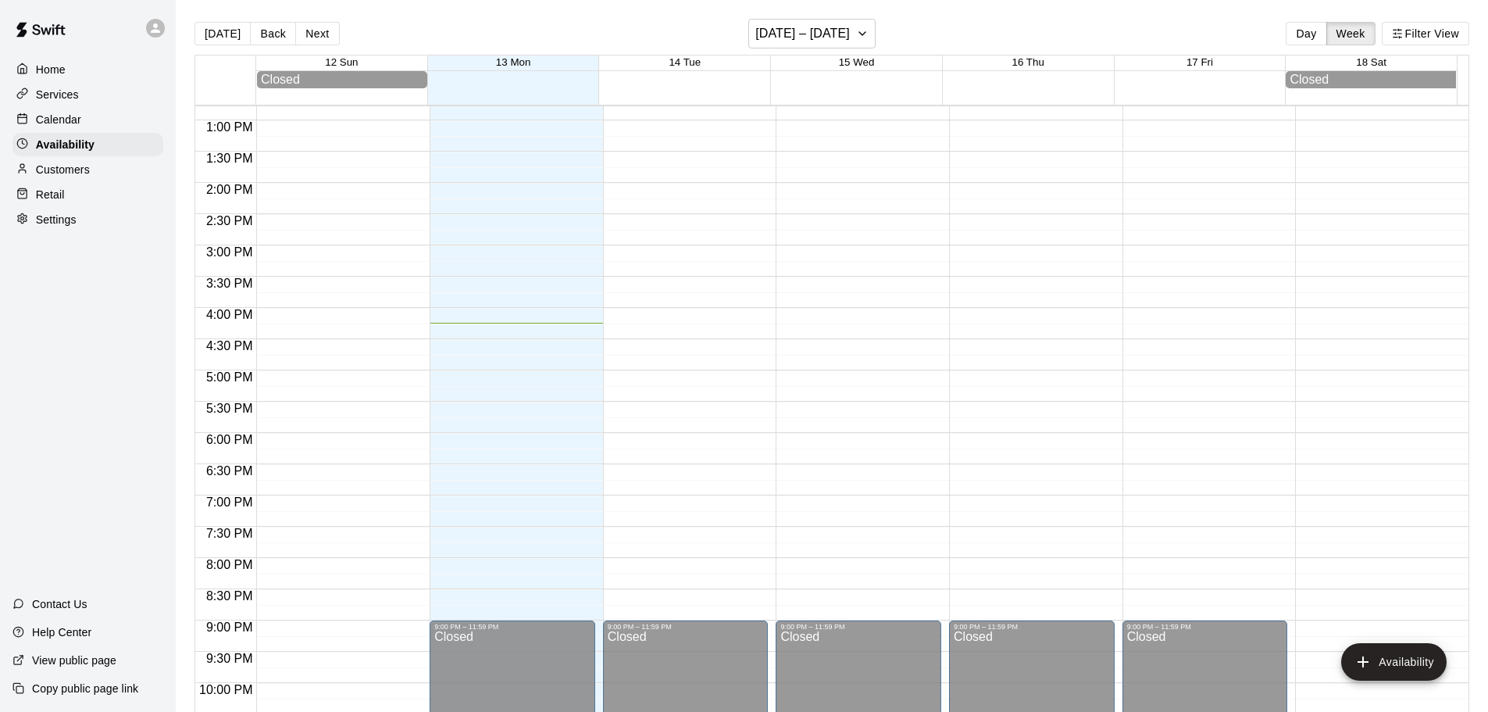
scroll to position [880, 0]
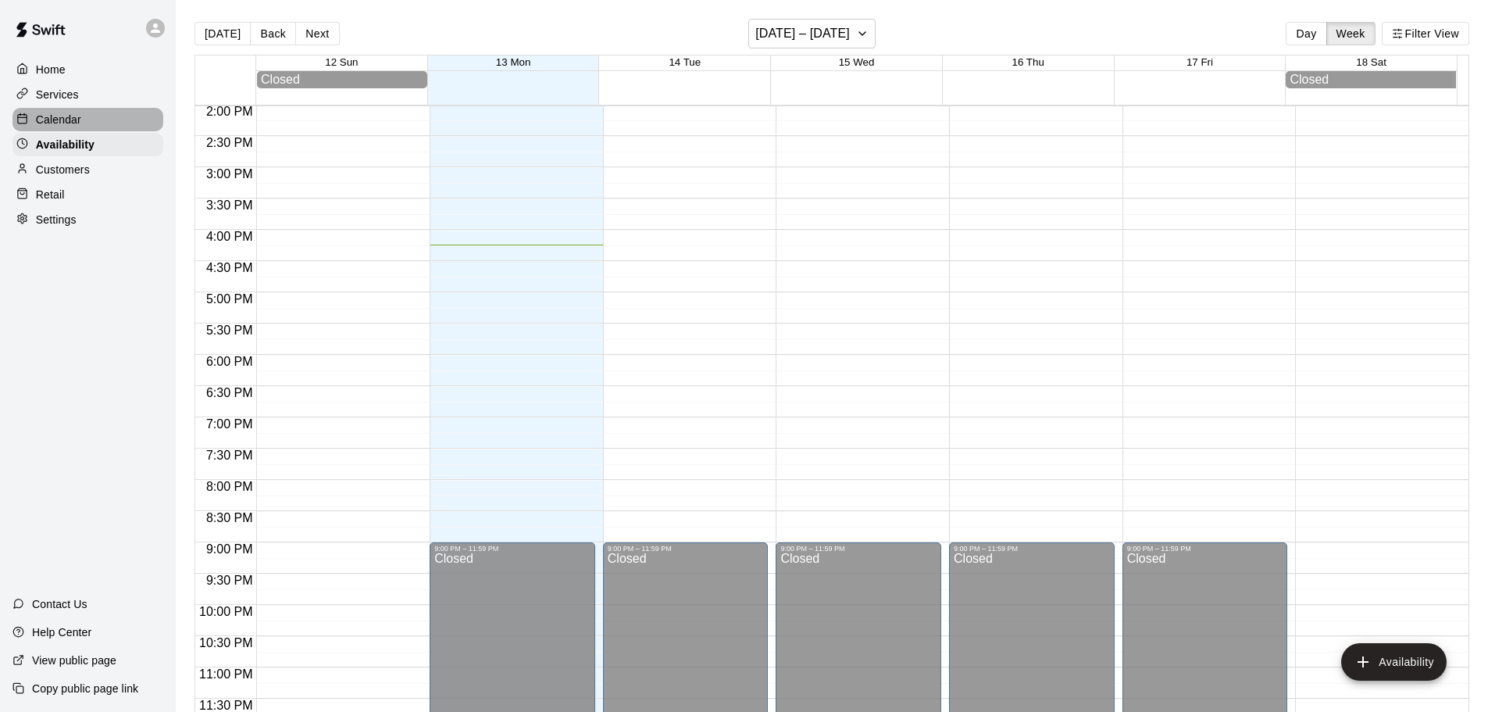
click at [67, 127] on p "Calendar" at bounding box center [58, 120] width 45 height 16
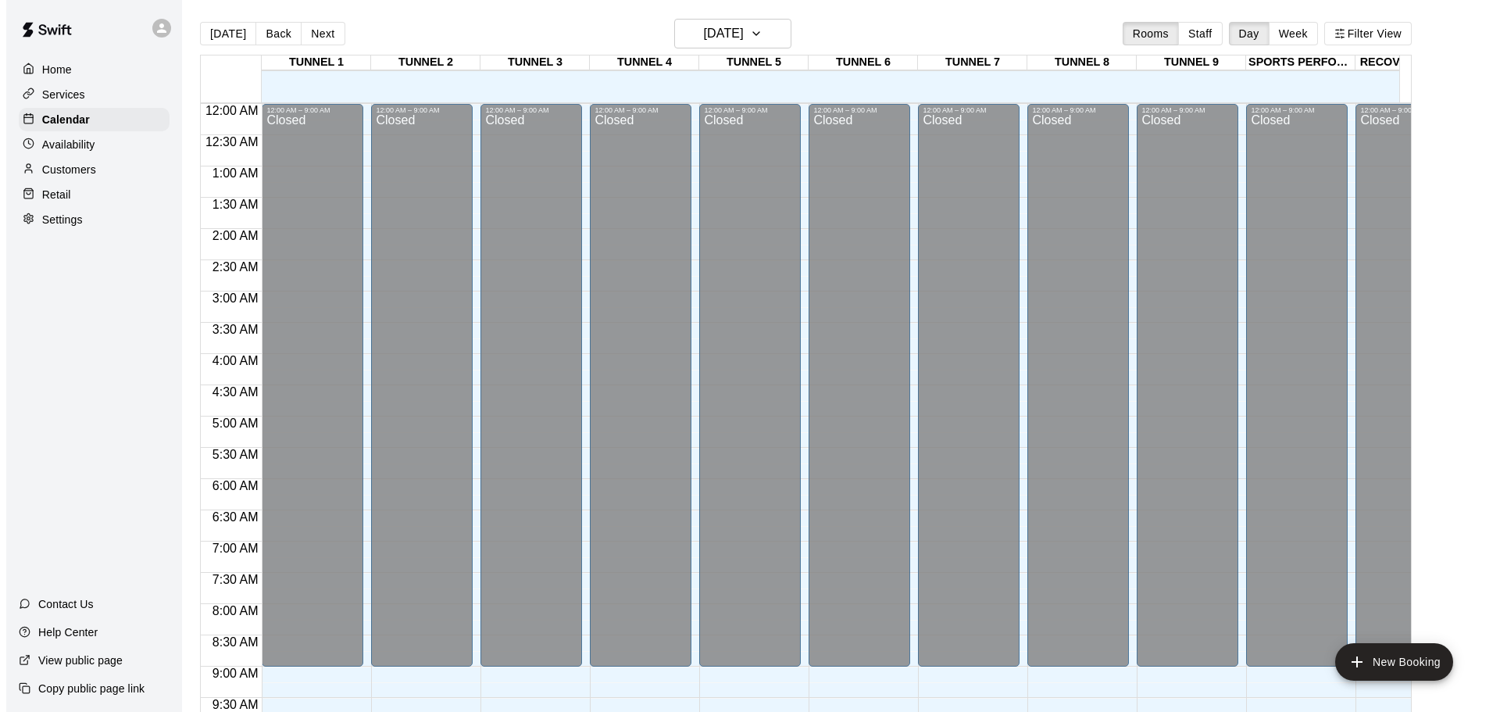
scroll to position [827, 0]
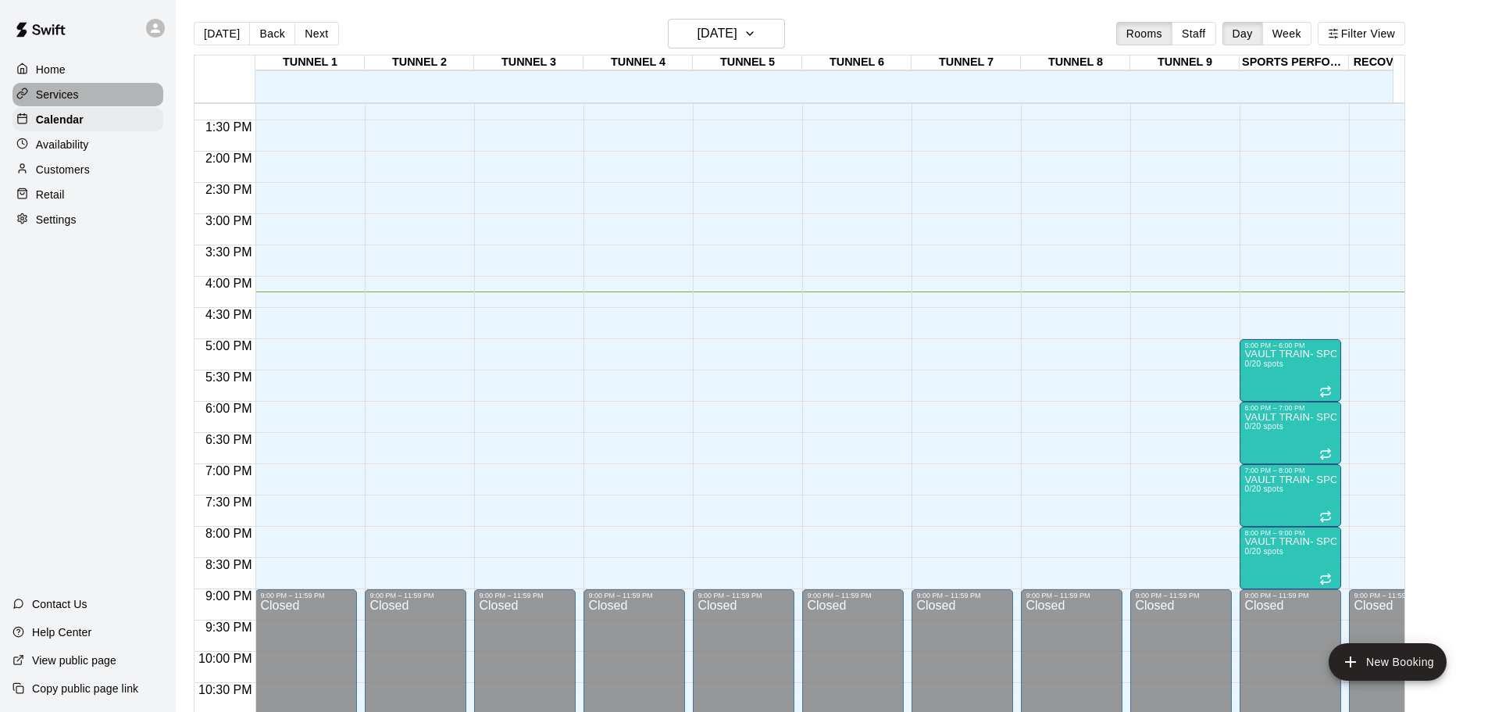
click at [39, 94] on p "Services" at bounding box center [57, 95] width 43 height 16
